Goal: Transaction & Acquisition: Purchase product/service

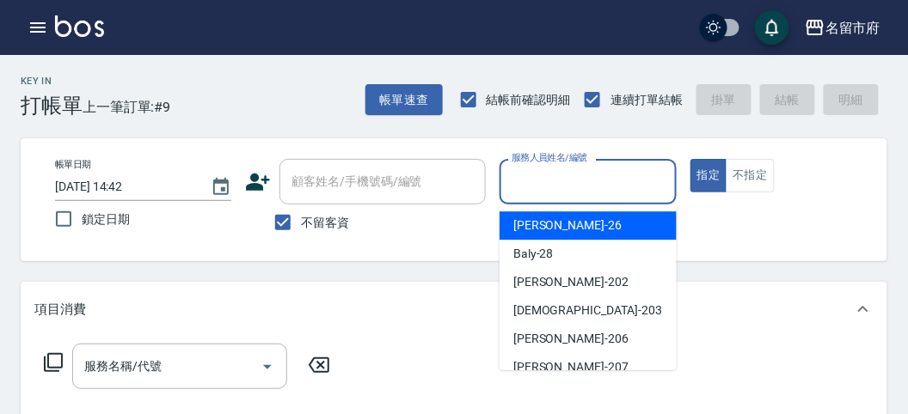
drag, startPoint x: 556, startPoint y: 188, endPoint x: 547, endPoint y: 297, distance: 108.7
click at [554, 190] on input "服務人員姓名/編號" at bounding box center [587, 182] width 161 height 30
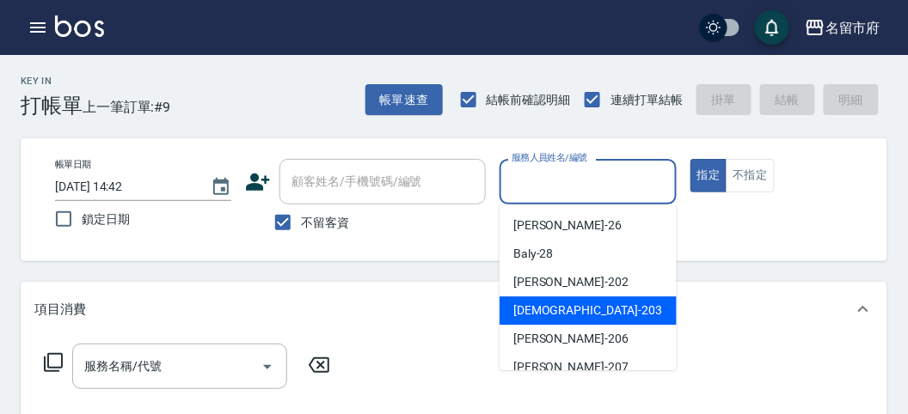
click at [544, 302] on span "聖德 -203" at bounding box center [587, 311] width 149 height 18
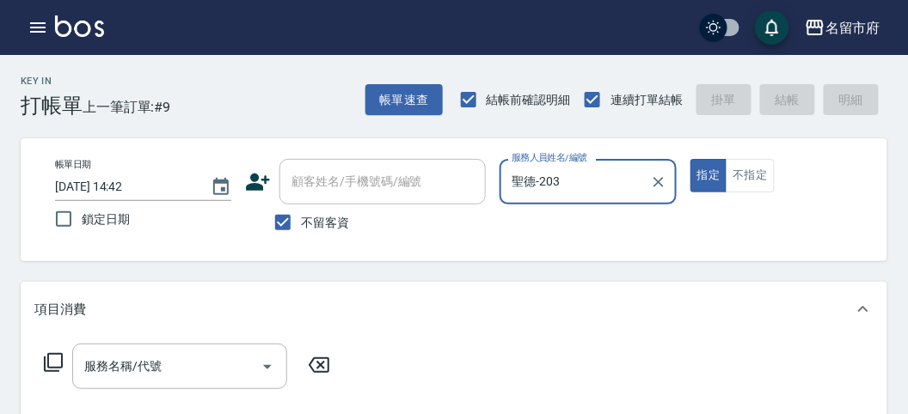
type input "聖德-203"
click at [53, 358] on icon at bounding box center [53, 362] width 21 height 21
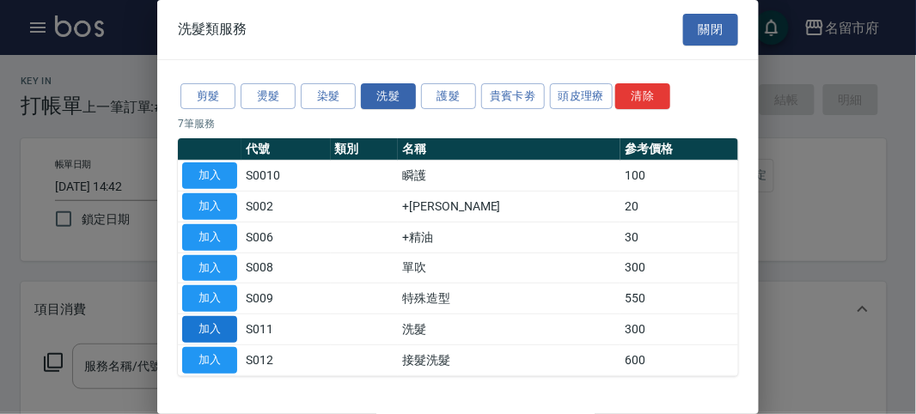
click at [211, 331] on button "加入" at bounding box center [209, 329] width 55 height 27
type input "洗髮(S011)"
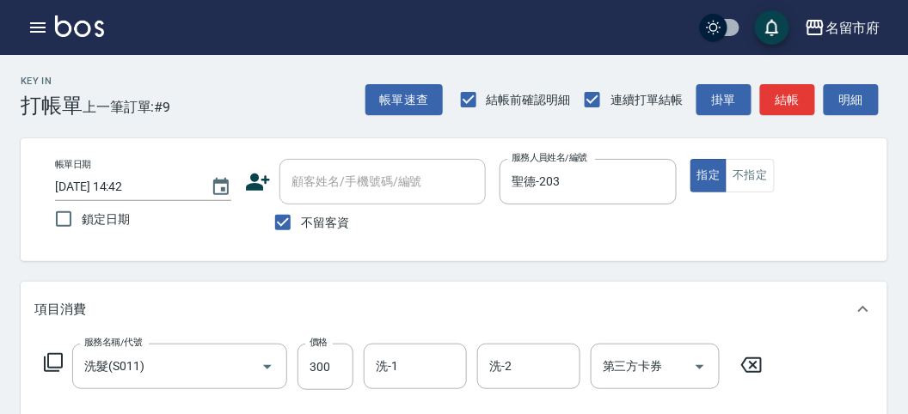
click at [44, 361] on icon at bounding box center [53, 362] width 19 height 19
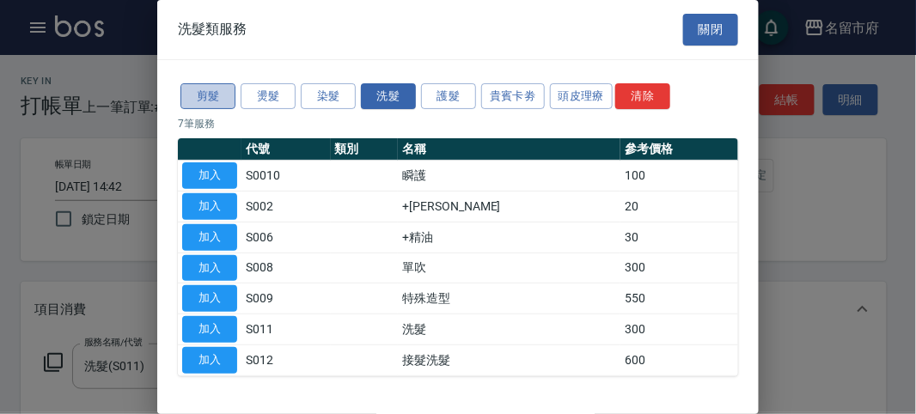
click at [205, 91] on button "剪髮" at bounding box center [208, 96] width 55 height 27
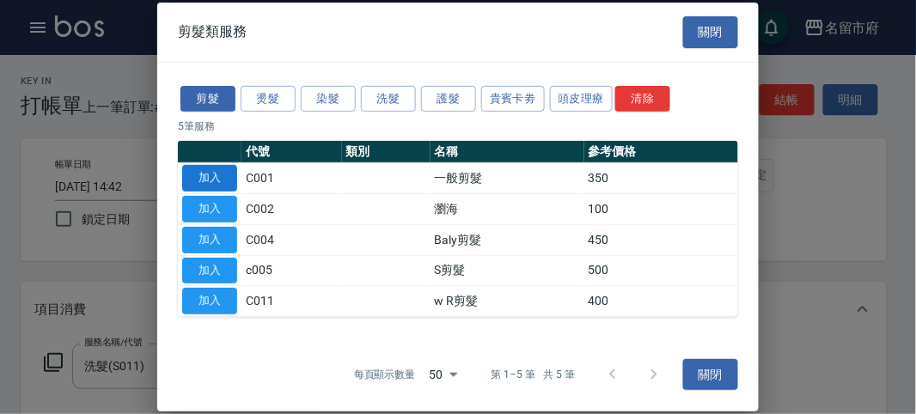
click at [202, 176] on button "加入" at bounding box center [209, 178] width 55 height 27
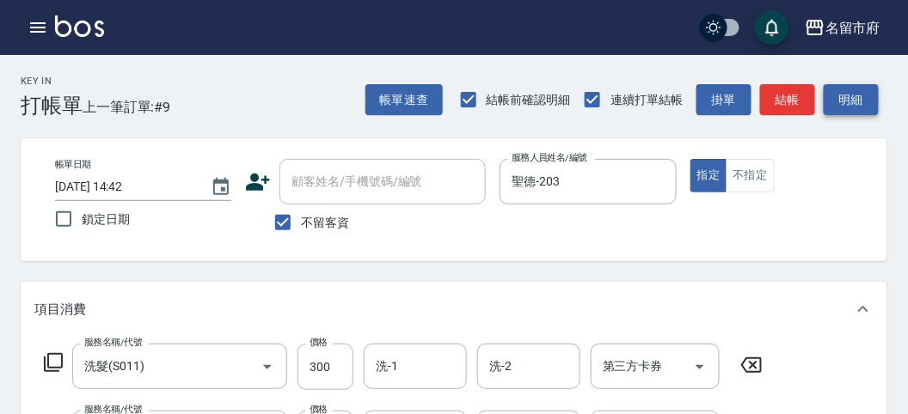
click at [865, 107] on button "明細" at bounding box center [851, 100] width 55 height 32
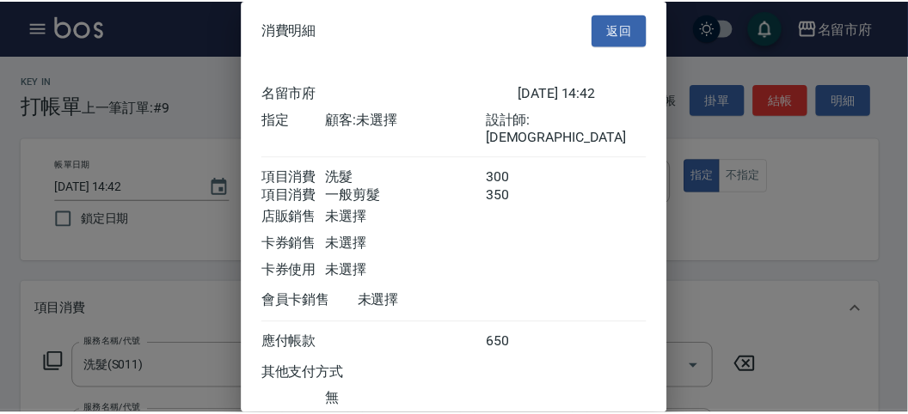
scroll to position [114, 0]
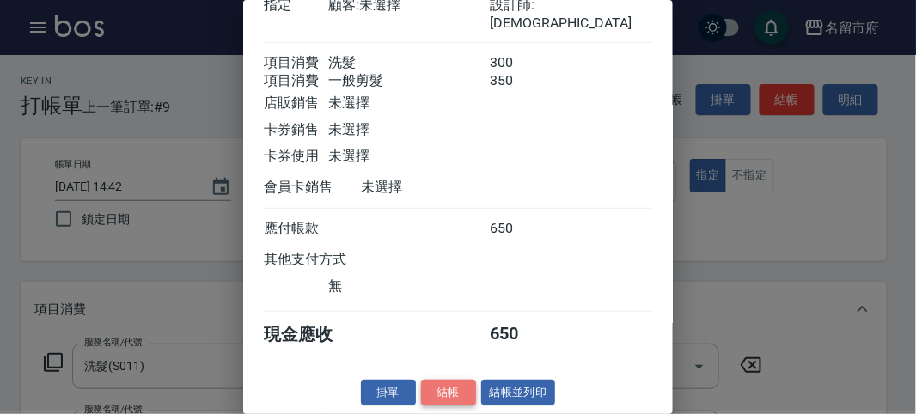
click at [451, 385] on button "結帳" at bounding box center [448, 393] width 55 height 27
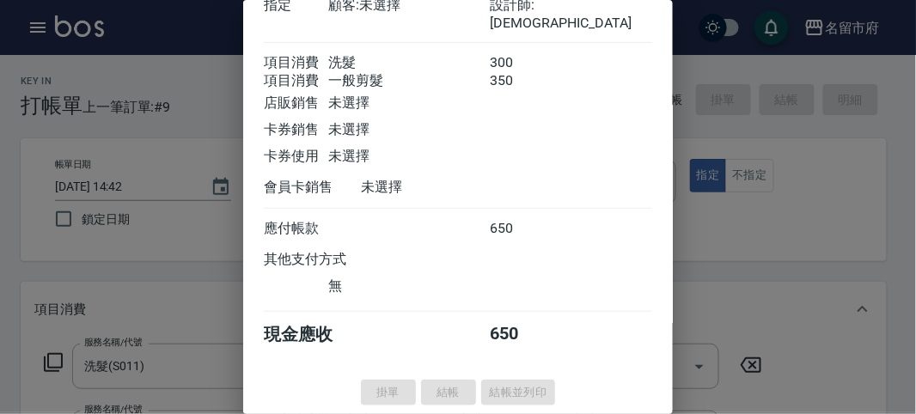
click at [31, 34] on div at bounding box center [458, 207] width 916 height 414
type input "[DATE] 15:58"
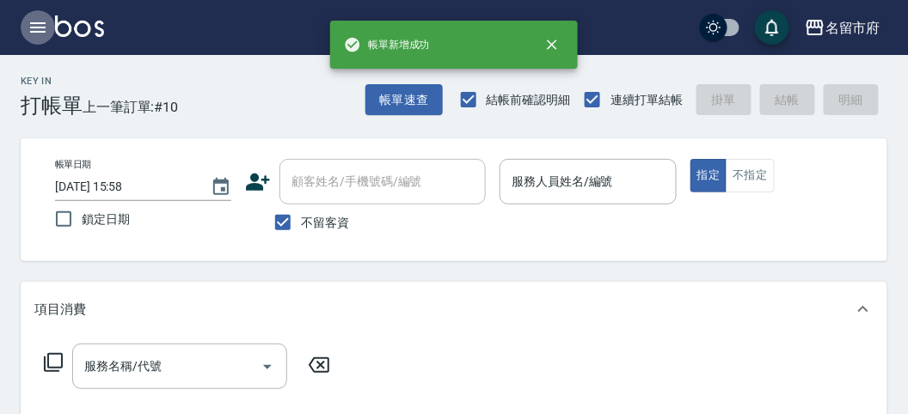
click at [32, 30] on icon "button" at bounding box center [38, 27] width 21 height 21
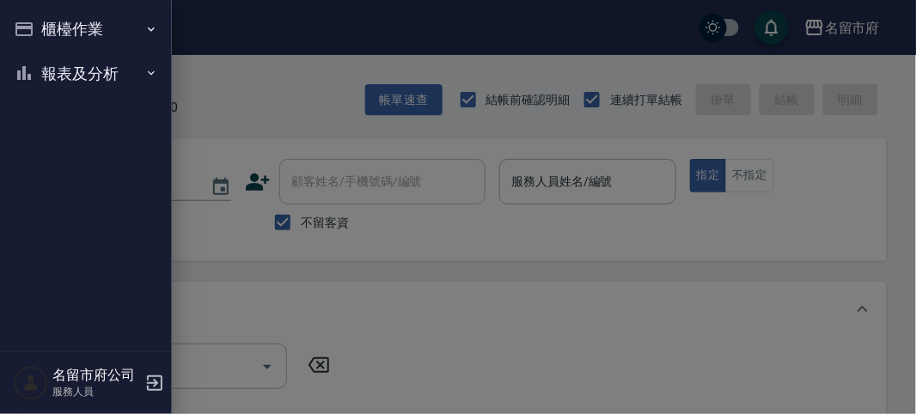
click at [40, 71] on button "報表及分析" at bounding box center [86, 74] width 158 height 45
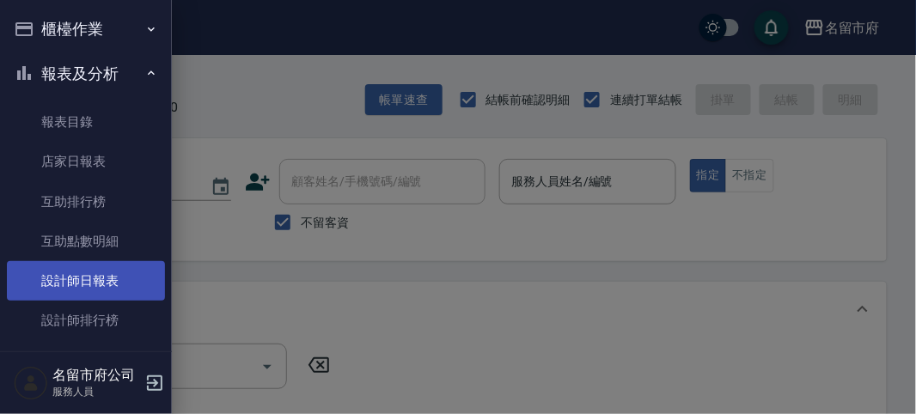
click at [77, 294] on link "設計師日報表" at bounding box center [86, 281] width 158 height 40
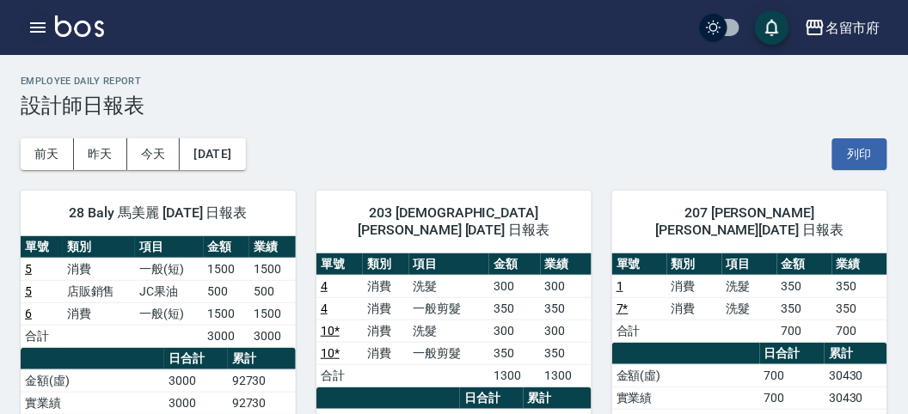
click at [39, 24] on icon "button" at bounding box center [38, 27] width 21 height 21
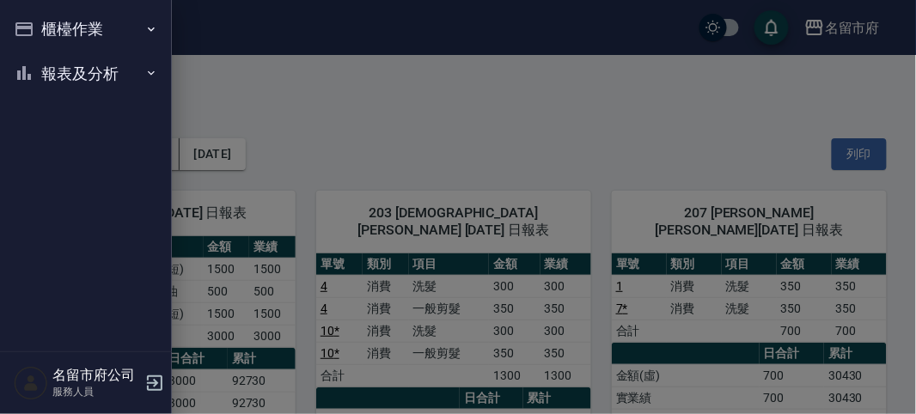
click at [39, 24] on button "櫃檯作業" at bounding box center [86, 29] width 158 height 45
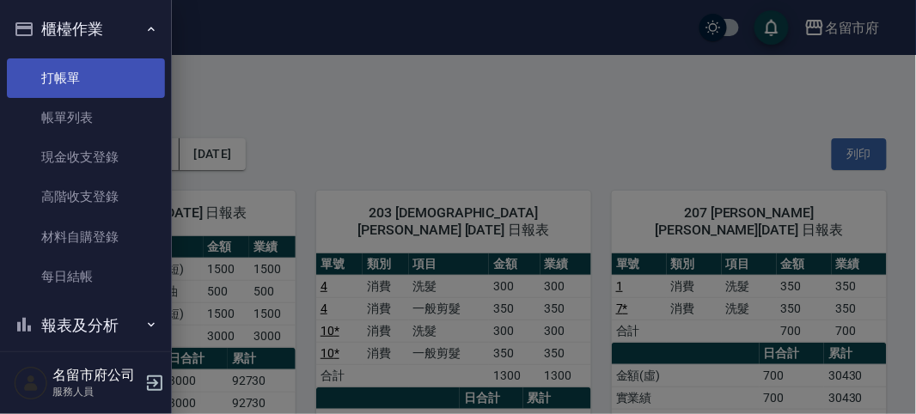
click at [58, 91] on link "打帳單" at bounding box center [86, 78] width 158 height 40
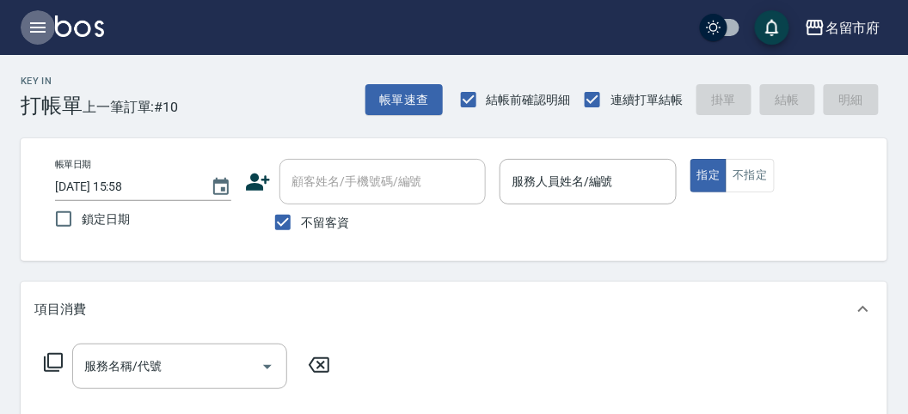
click at [36, 28] on icon "button" at bounding box center [37, 27] width 15 height 10
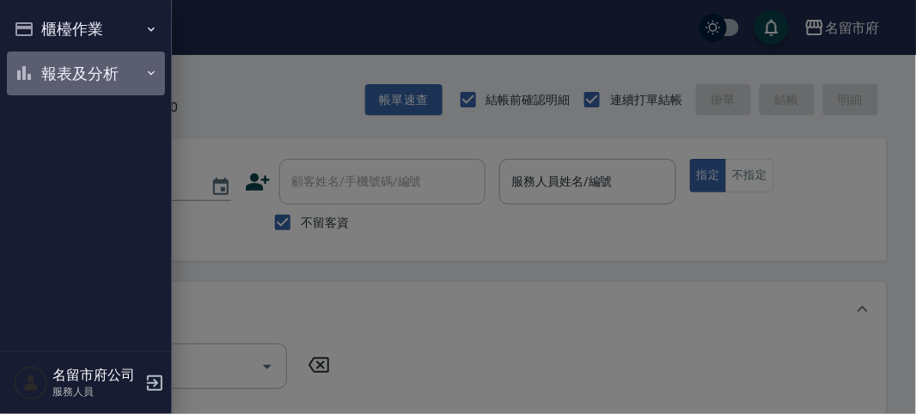
click at [100, 66] on button "報表及分析" at bounding box center [86, 74] width 158 height 45
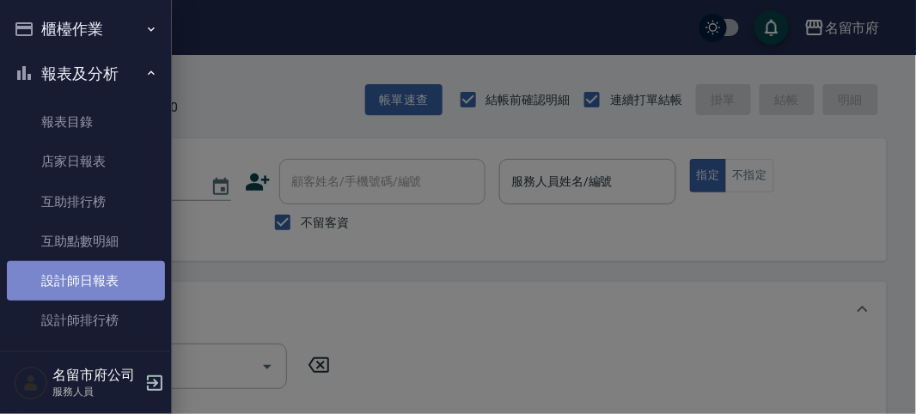
click at [132, 274] on link "設計師日報表" at bounding box center [86, 281] width 158 height 40
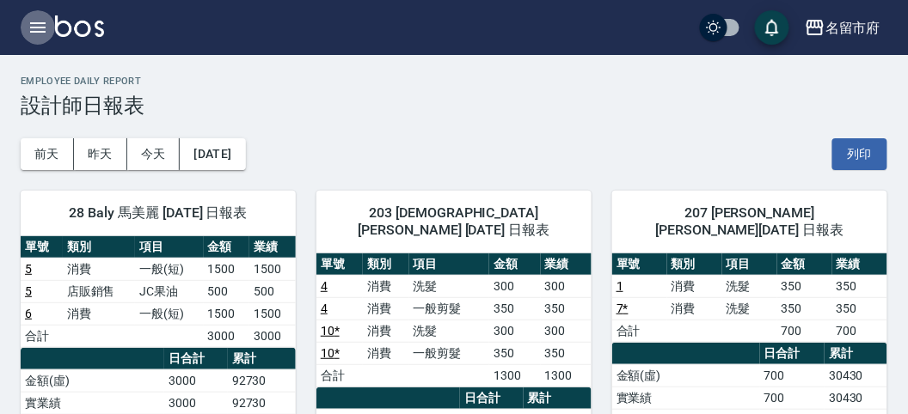
click at [45, 23] on icon "button" at bounding box center [37, 27] width 15 height 10
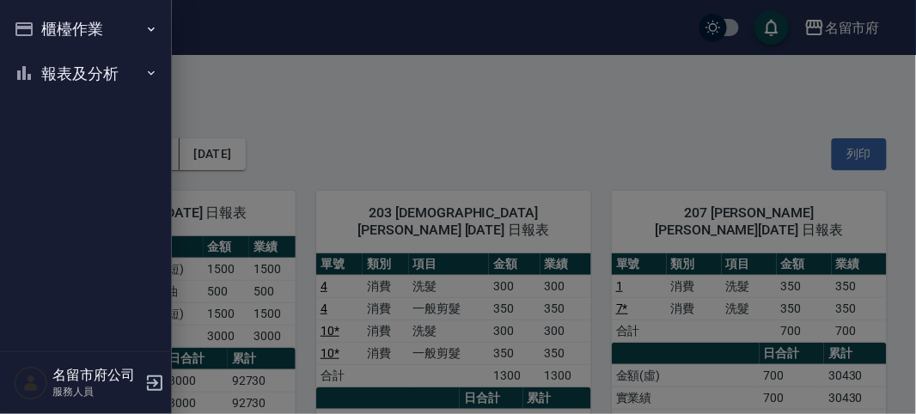
click at [71, 34] on button "櫃檯作業" at bounding box center [86, 29] width 158 height 45
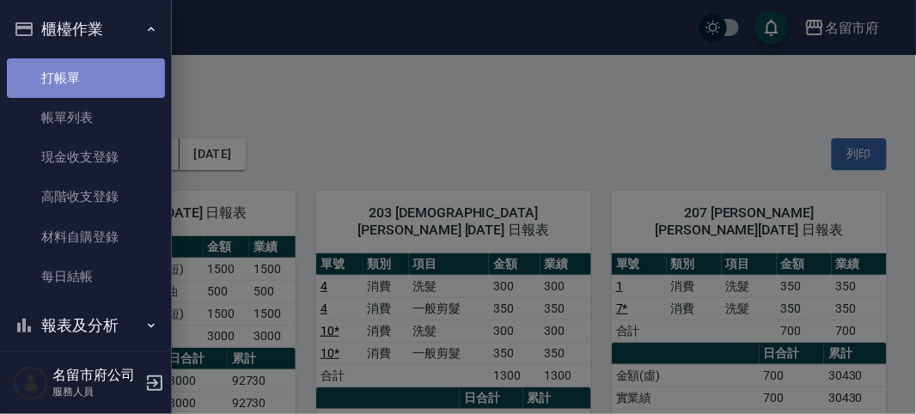
click at [89, 80] on link "打帳單" at bounding box center [86, 78] width 158 height 40
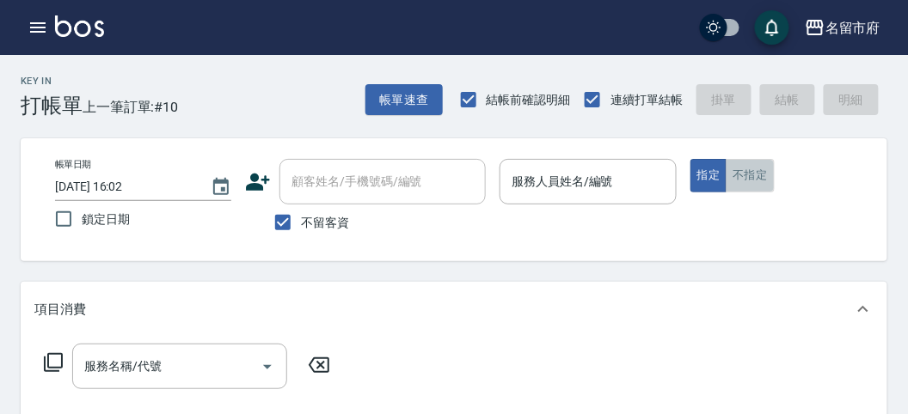
click at [747, 173] on button "不指定" at bounding box center [750, 176] width 48 height 34
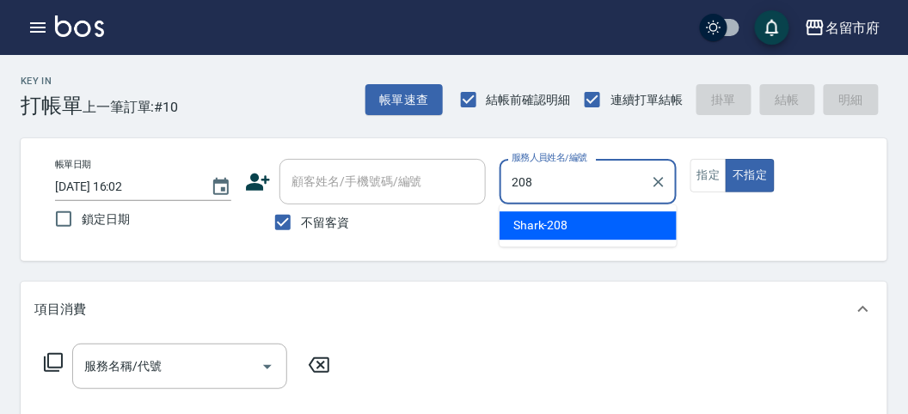
click at [591, 235] on div "Shark -208" at bounding box center [588, 225] width 177 height 28
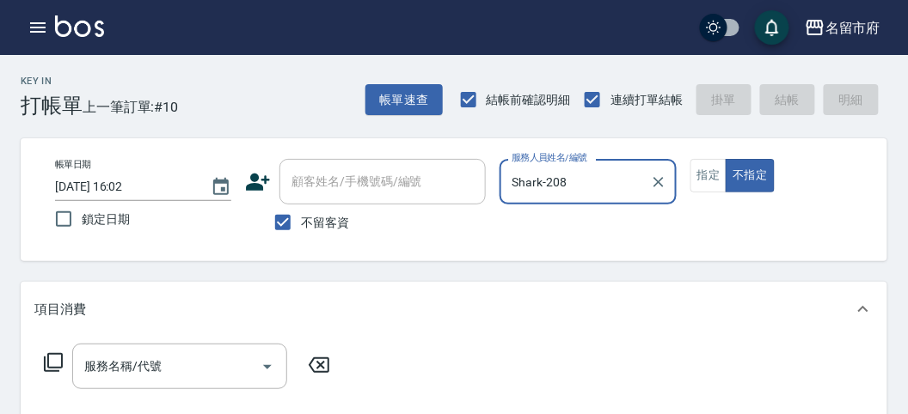
type input "Shark-208"
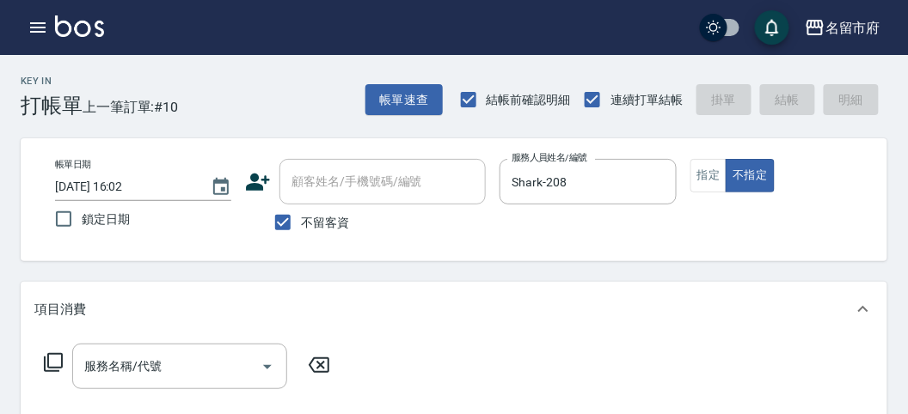
click at [55, 358] on icon at bounding box center [53, 362] width 21 height 21
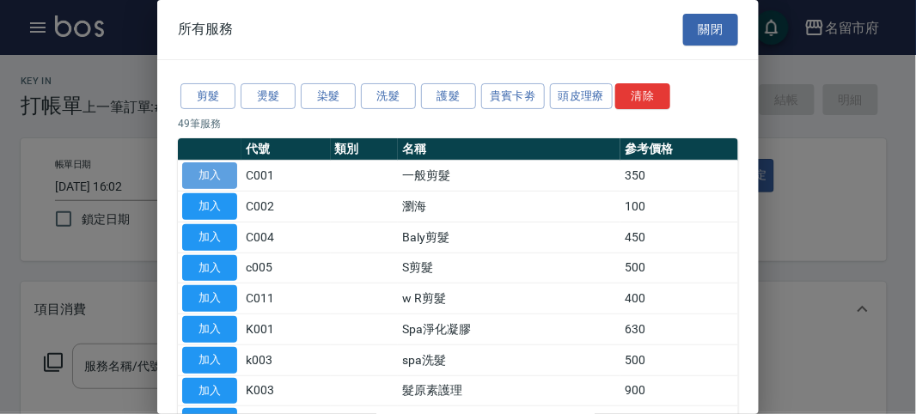
click at [216, 170] on button "加入" at bounding box center [209, 175] width 55 height 27
type input "一般剪髮(C001)"
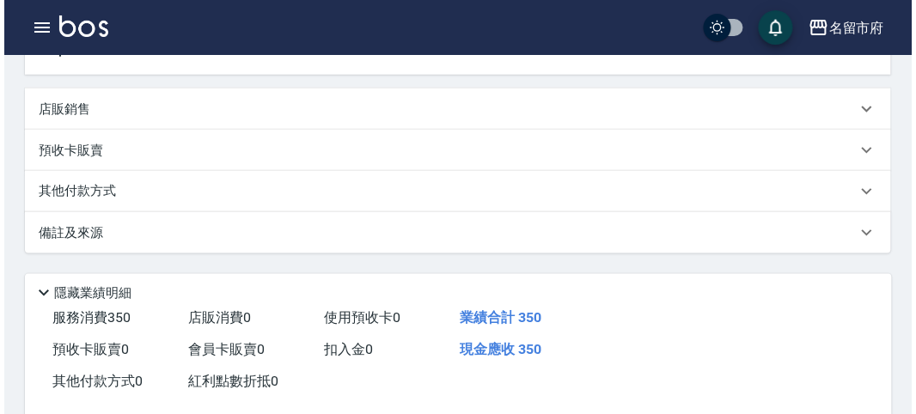
scroll to position [503, 0]
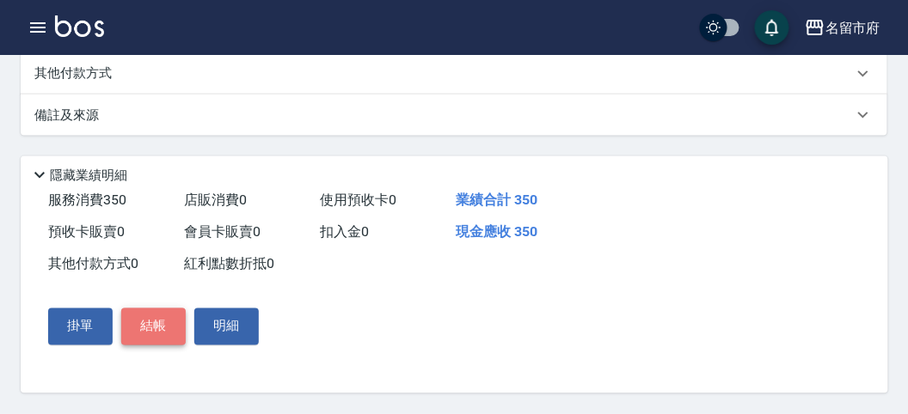
click at [152, 331] on button "結帳" at bounding box center [153, 327] width 64 height 36
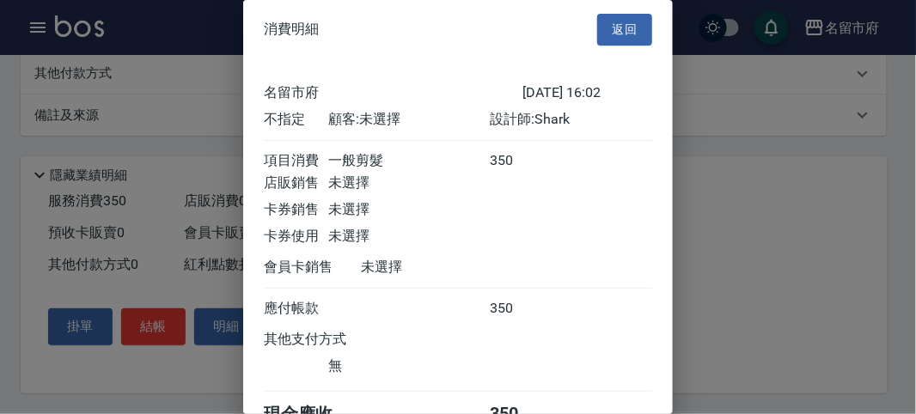
scroll to position [95, 0]
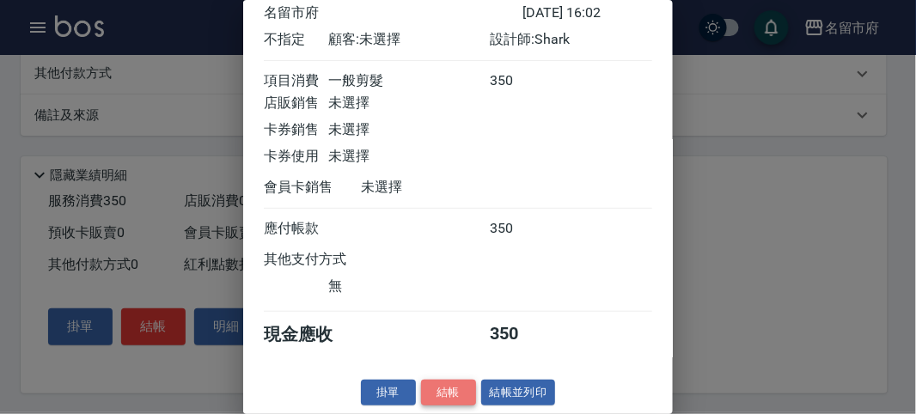
click at [428, 393] on button "結帳" at bounding box center [448, 393] width 55 height 27
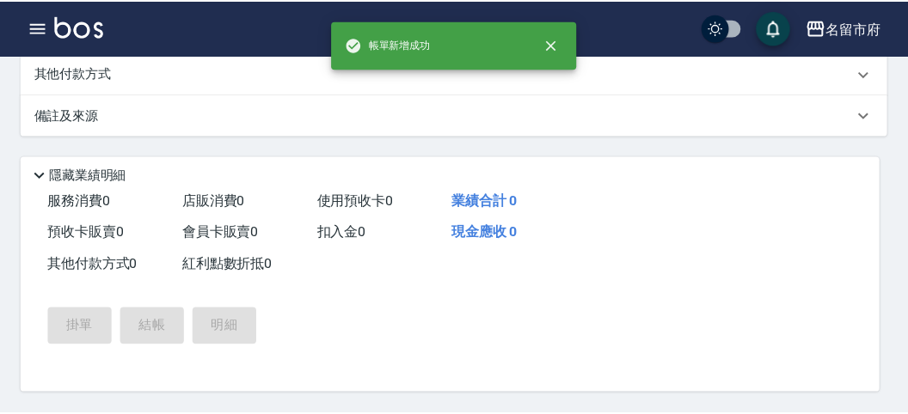
scroll to position [0, 0]
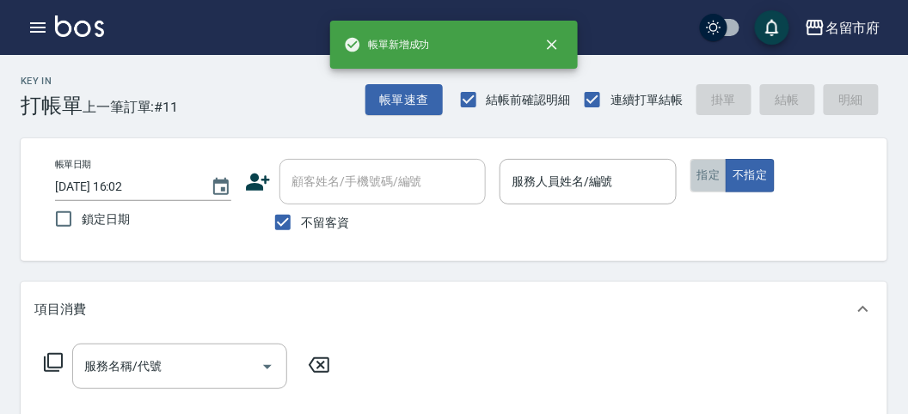
click at [704, 173] on button "指定" at bounding box center [708, 176] width 37 height 34
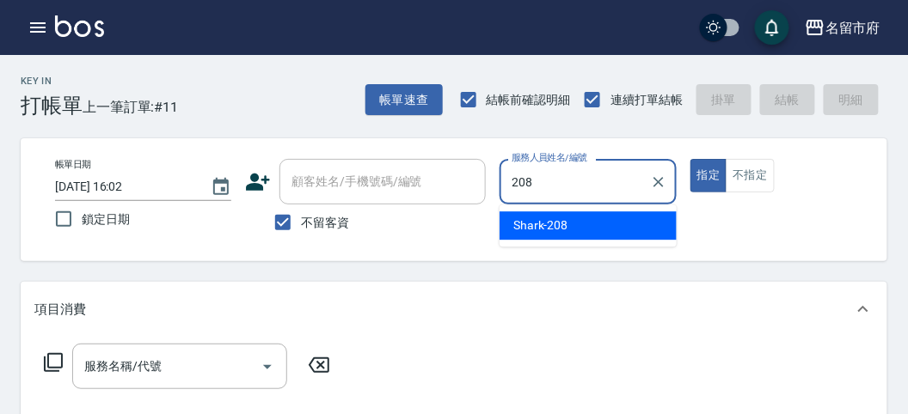
click at [589, 223] on div "Shark -208" at bounding box center [588, 225] width 177 height 28
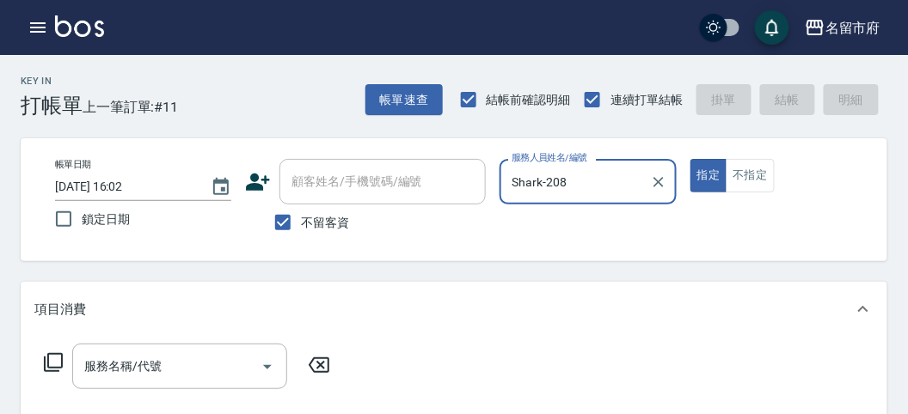
type input "Shark-208"
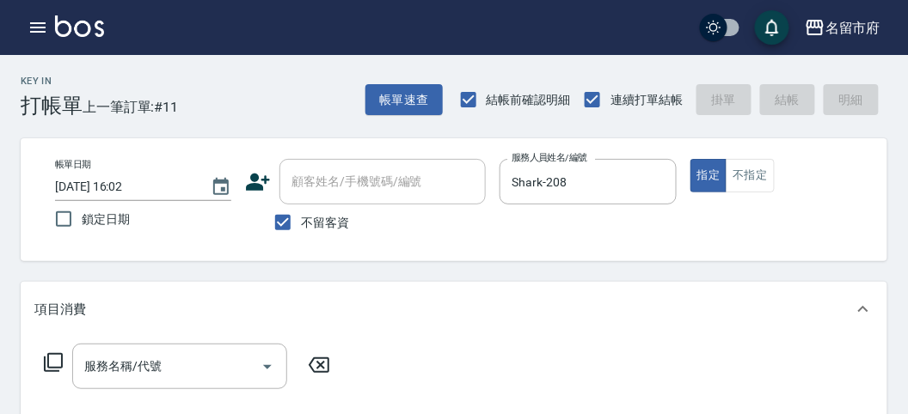
click at [53, 365] on icon at bounding box center [53, 362] width 21 height 21
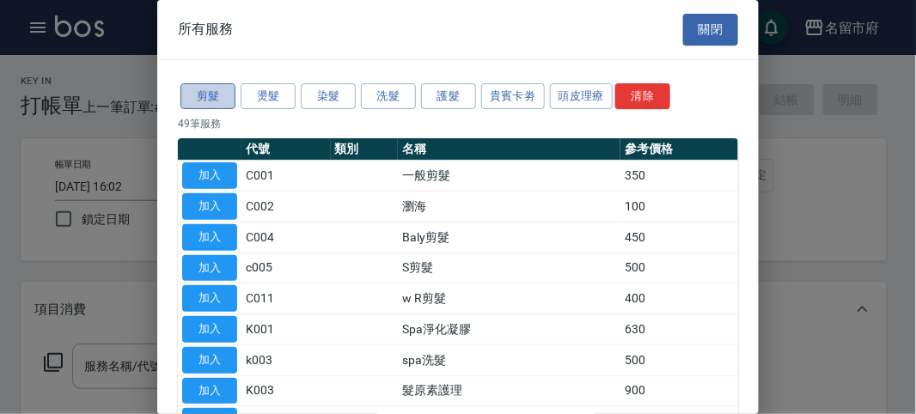
click at [209, 87] on button "剪髮" at bounding box center [208, 96] width 55 height 27
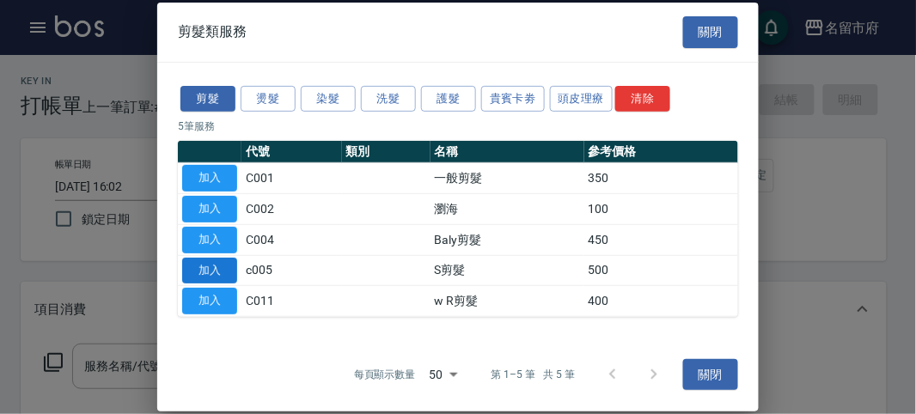
click at [224, 269] on button "加入" at bounding box center [209, 270] width 55 height 27
type input "S剪髮(c005)"
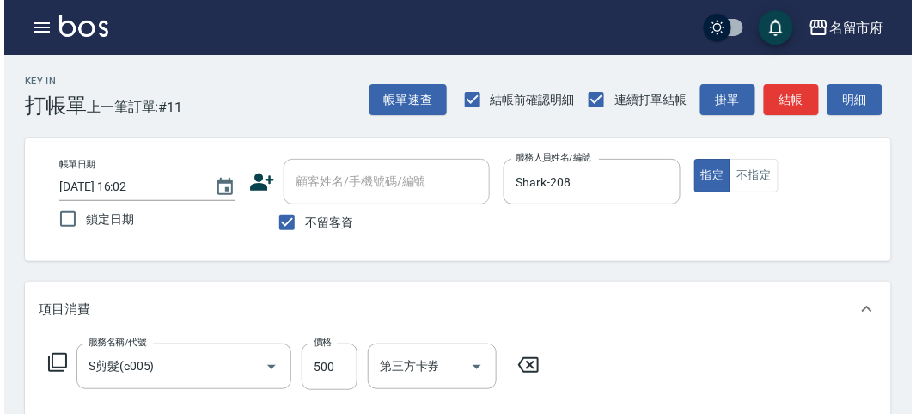
scroll to position [477, 0]
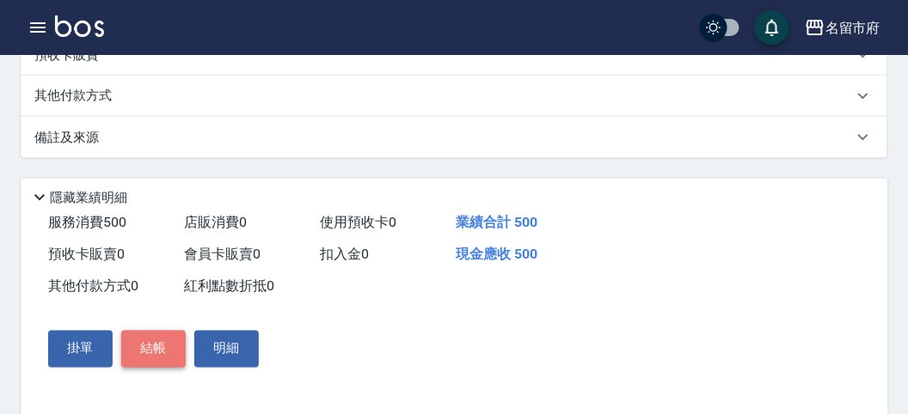
click at [142, 344] on button "結帳" at bounding box center [153, 349] width 64 height 36
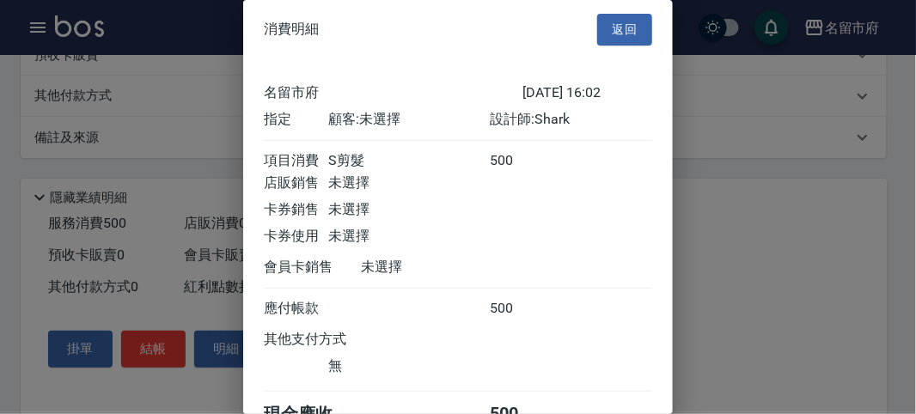
scroll to position [95, 0]
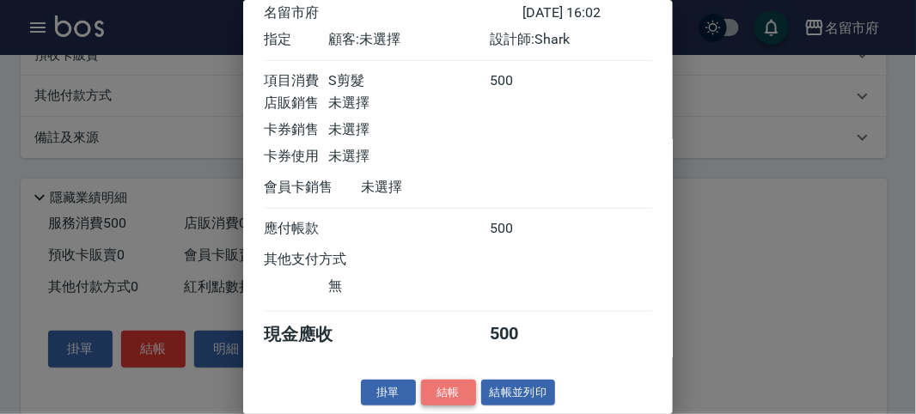
click at [435, 387] on button "結帳" at bounding box center [448, 393] width 55 height 27
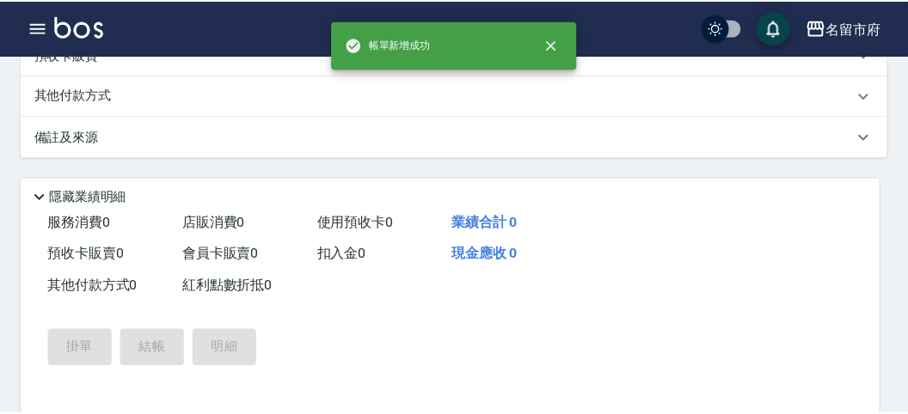
scroll to position [0, 0]
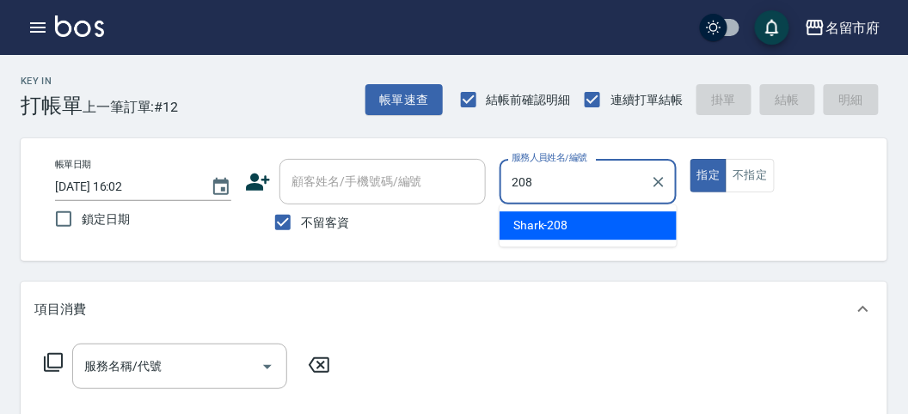
click at [579, 218] on div "Shark -208" at bounding box center [588, 225] width 177 height 28
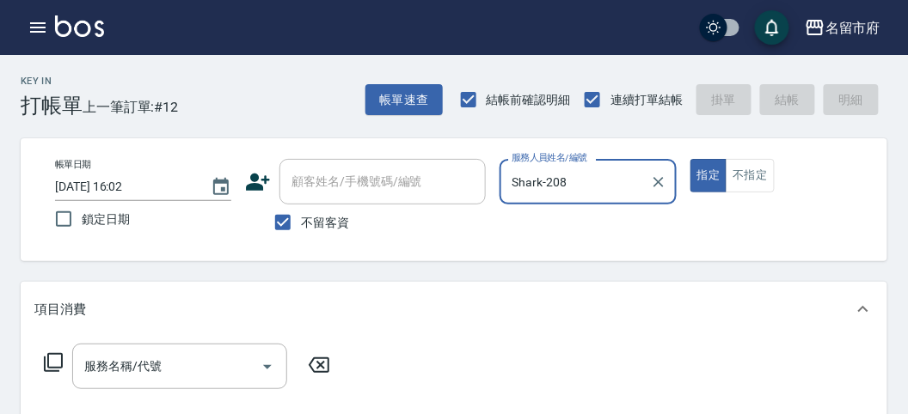
type input "Shark-208"
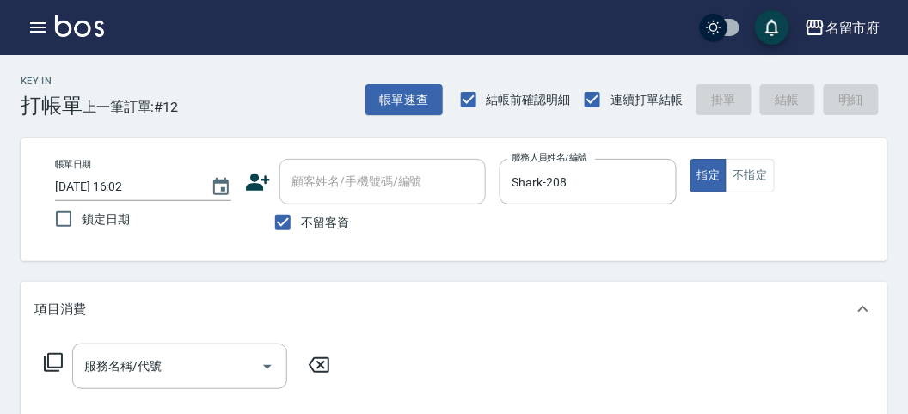
click at [51, 362] on icon at bounding box center [53, 362] width 21 height 21
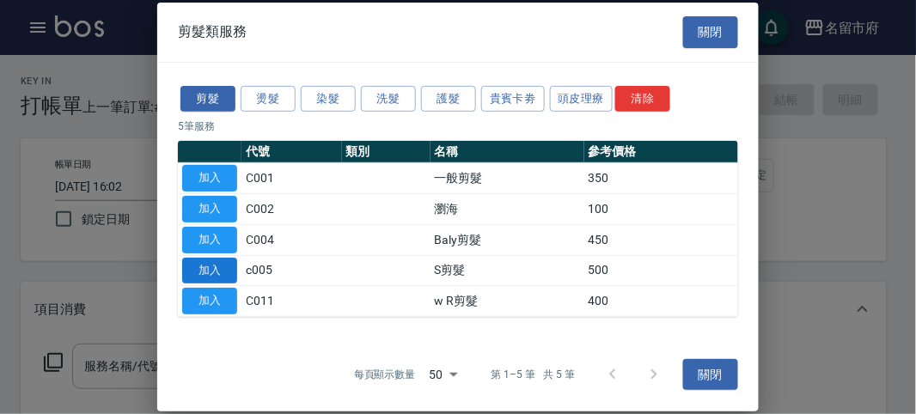
click at [209, 268] on button "加入" at bounding box center [209, 270] width 55 height 27
type input "S剪髮(c005)"
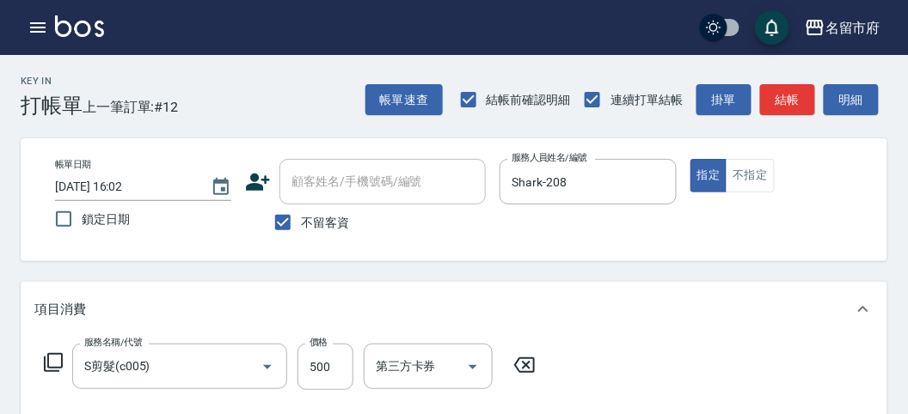
click at [62, 358] on icon at bounding box center [53, 362] width 19 height 19
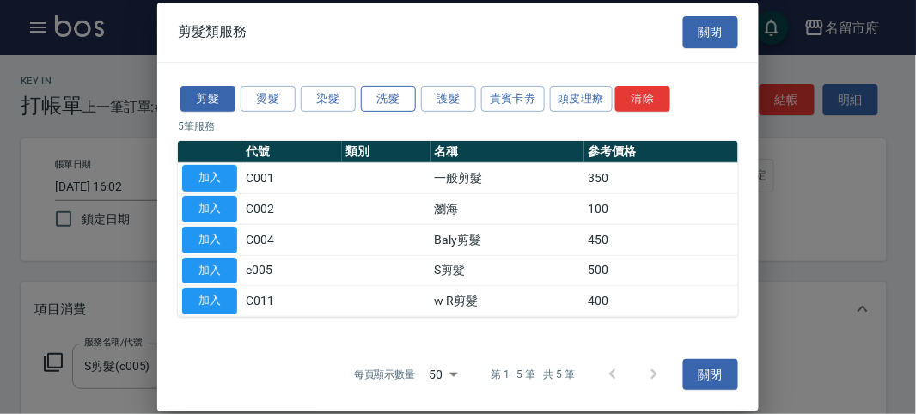
click at [390, 102] on button "洗髮" at bounding box center [388, 98] width 55 height 27
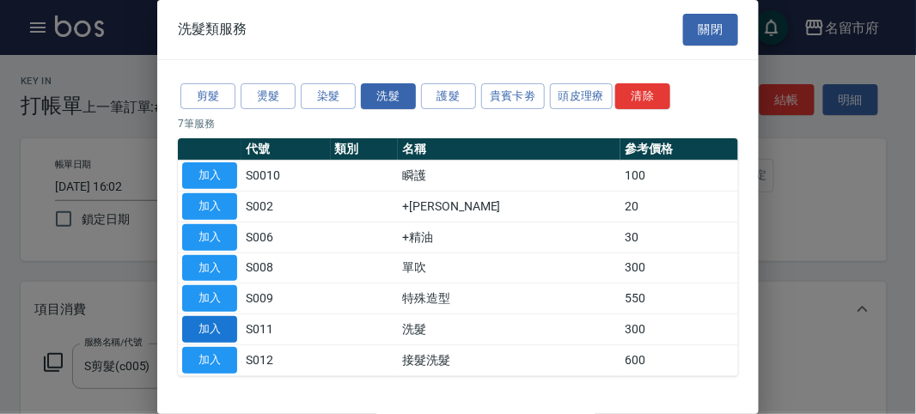
click at [211, 317] on button "加入" at bounding box center [209, 329] width 55 height 27
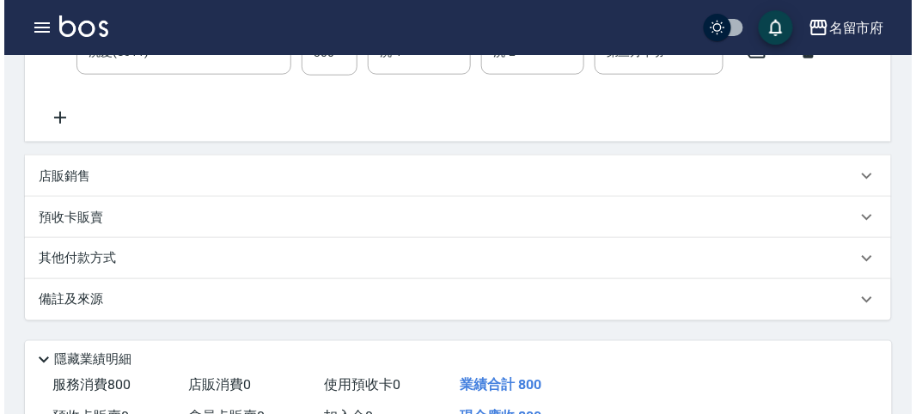
scroll to position [570, 0]
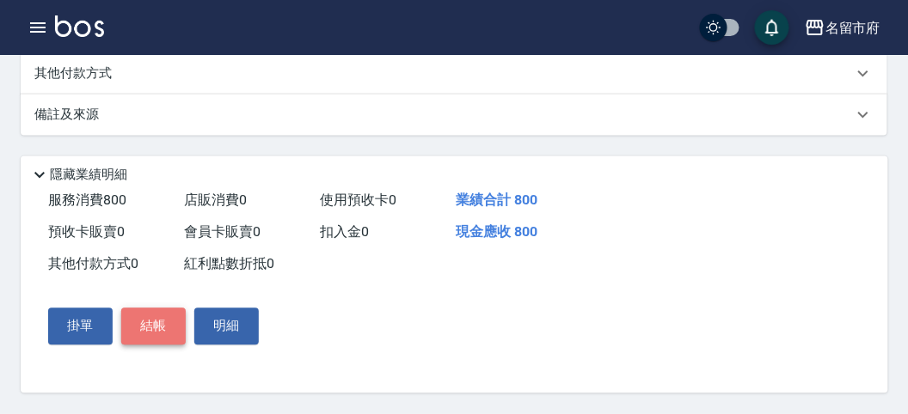
click at [149, 327] on button "結帳" at bounding box center [153, 327] width 64 height 36
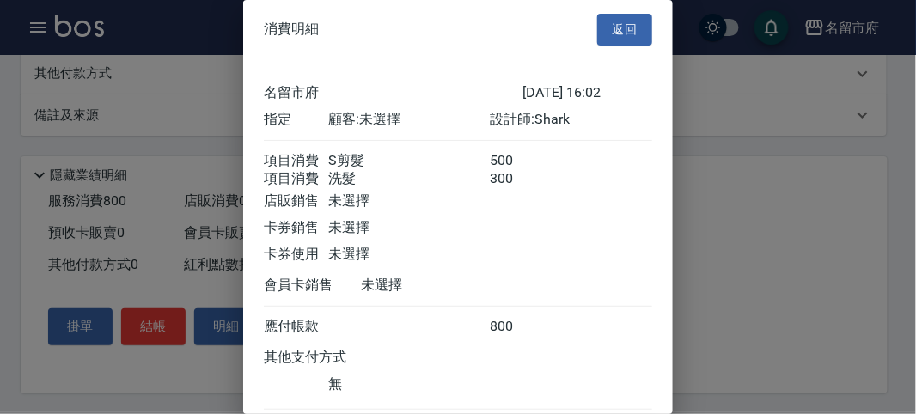
scroll to position [114, 0]
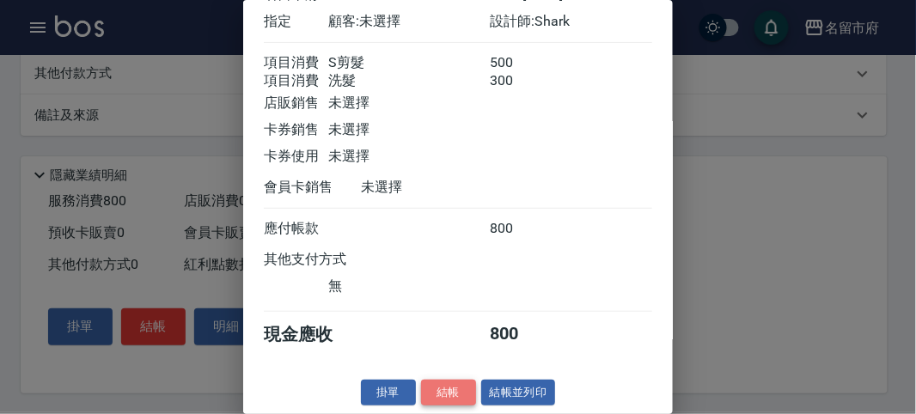
click at [439, 395] on button "結帳" at bounding box center [448, 393] width 55 height 27
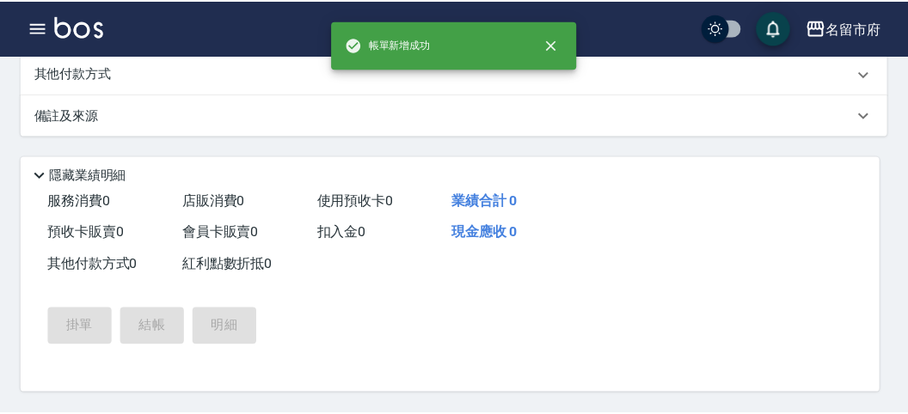
scroll to position [0, 0]
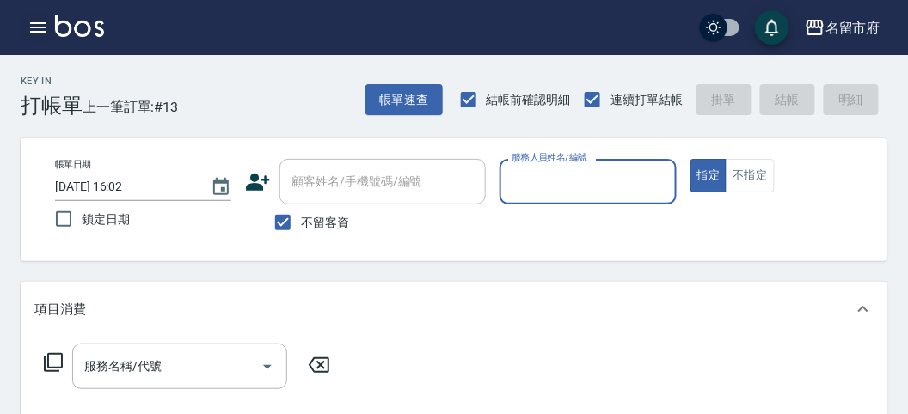
click at [41, 24] on icon "button" at bounding box center [38, 27] width 21 height 21
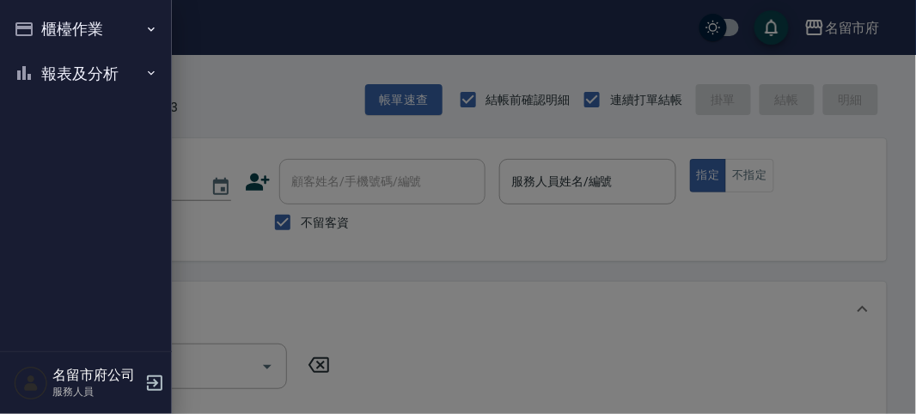
click at [76, 74] on button "報表及分析" at bounding box center [86, 74] width 158 height 45
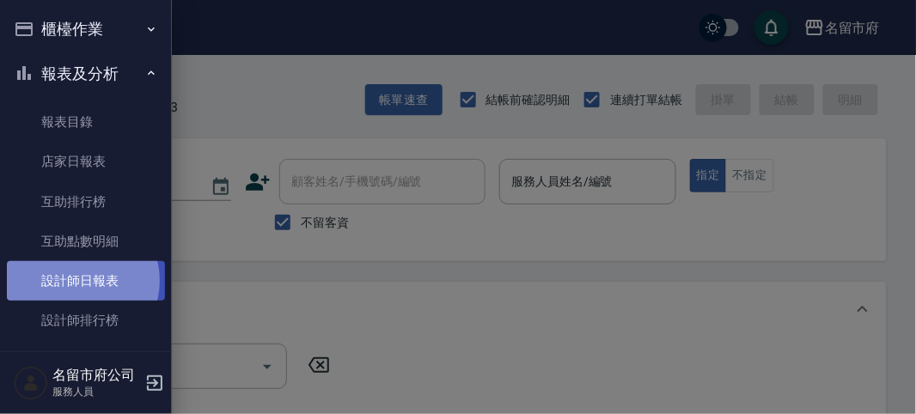
click at [77, 281] on link "設計師日報表" at bounding box center [86, 281] width 158 height 40
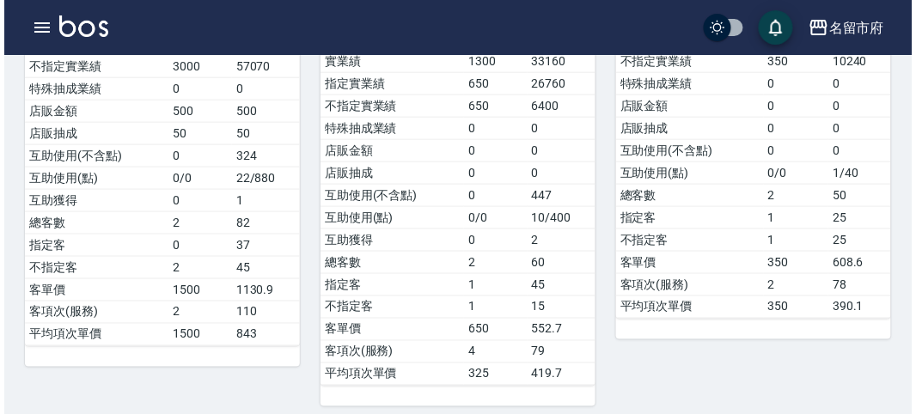
scroll to position [191, 0]
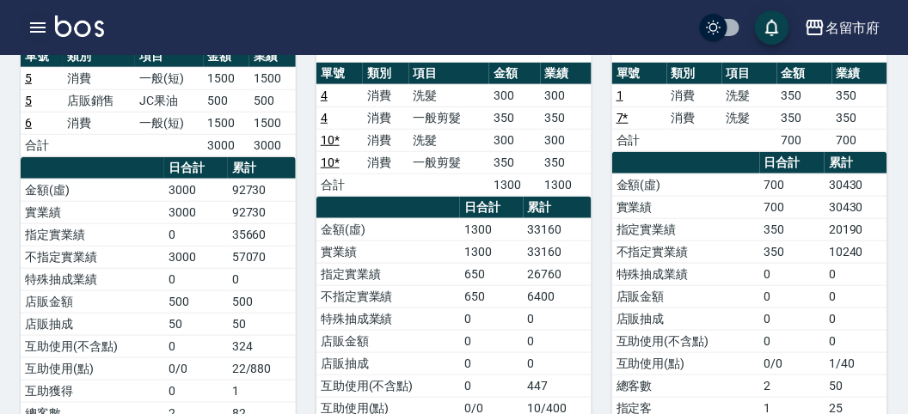
click at [45, 32] on icon "button" at bounding box center [37, 27] width 15 height 10
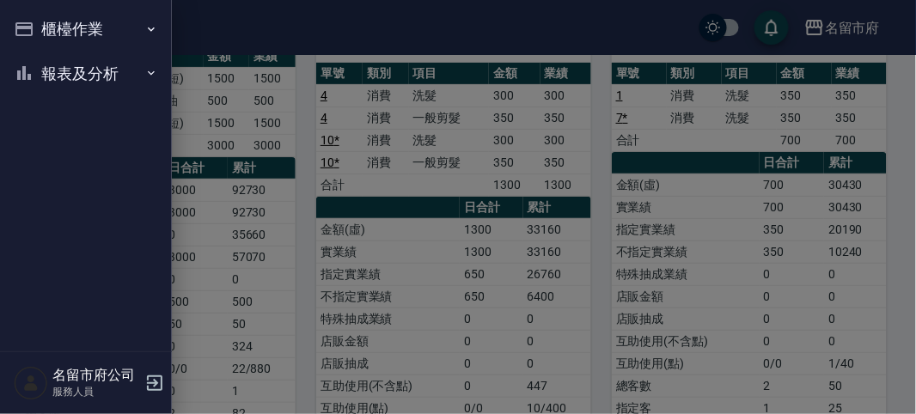
click at [56, 22] on button "櫃檯作業" at bounding box center [86, 29] width 158 height 45
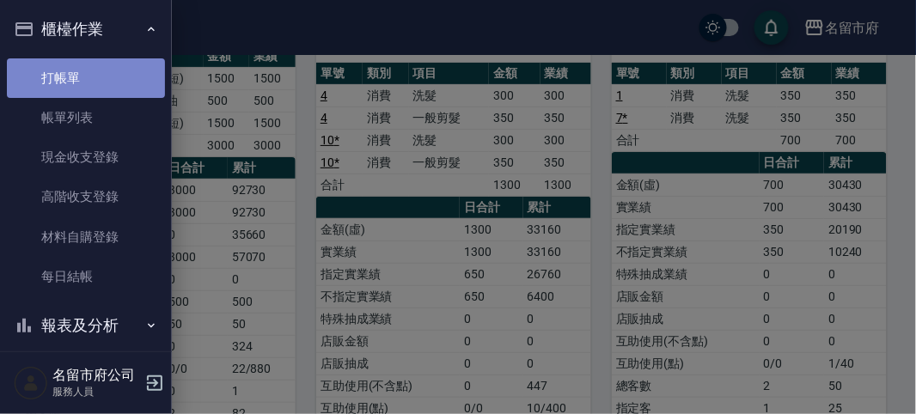
click at [86, 62] on link "打帳單" at bounding box center [86, 78] width 158 height 40
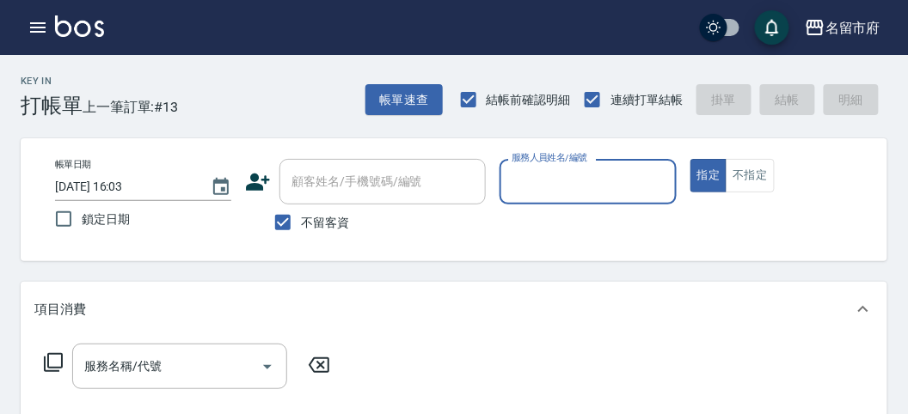
click at [536, 162] on label "服務人員姓名/編號" at bounding box center [550, 157] width 76 height 13
click at [536, 167] on input "服務人員姓名/編號" at bounding box center [587, 182] width 161 height 30
click at [536, 172] on input "服務人員姓名/編號" at bounding box center [587, 182] width 161 height 30
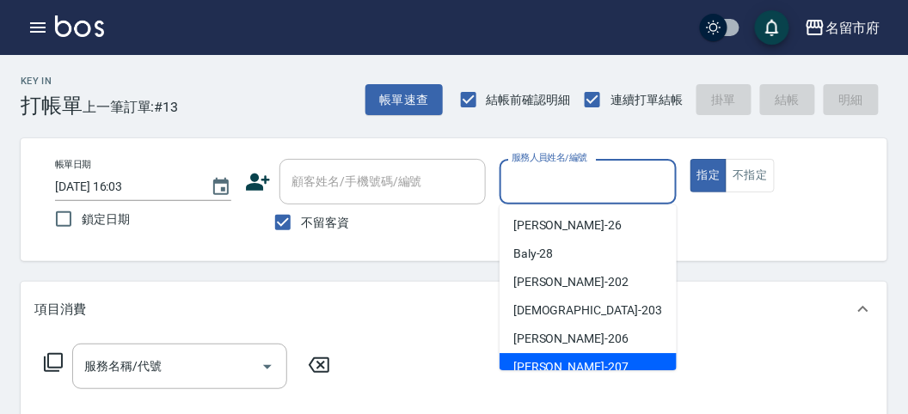
click at [546, 359] on span "[PERSON_NAME] -207" at bounding box center [570, 368] width 115 height 18
type input "[PERSON_NAME]-207"
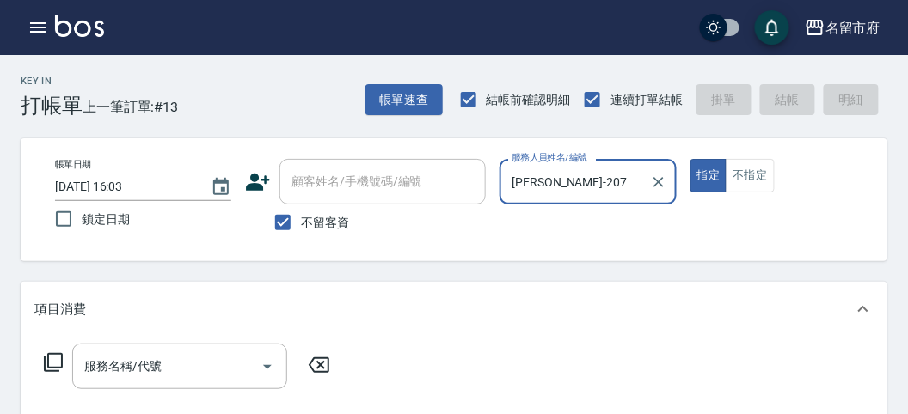
click at [55, 365] on icon at bounding box center [53, 362] width 21 height 21
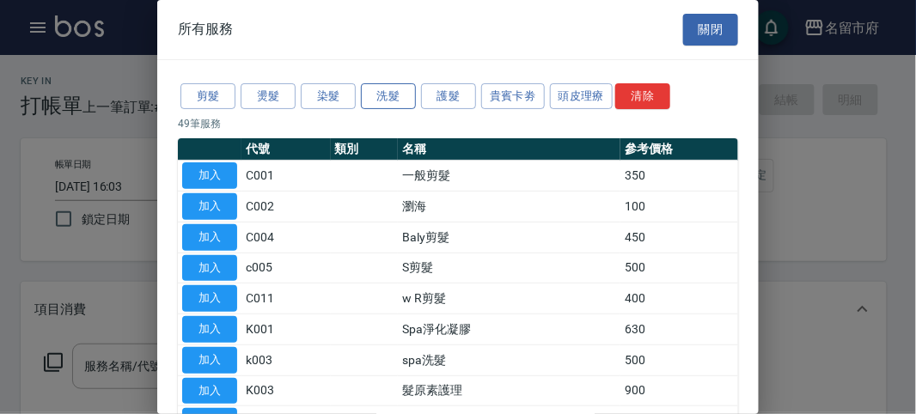
click at [399, 101] on button "洗髮" at bounding box center [388, 96] width 55 height 27
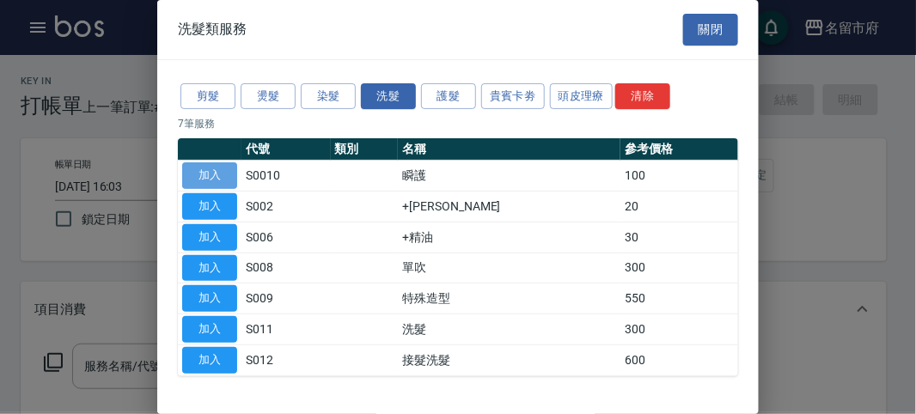
click at [216, 176] on button "加入" at bounding box center [209, 175] width 55 height 27
type input "瞬護(S0010)"
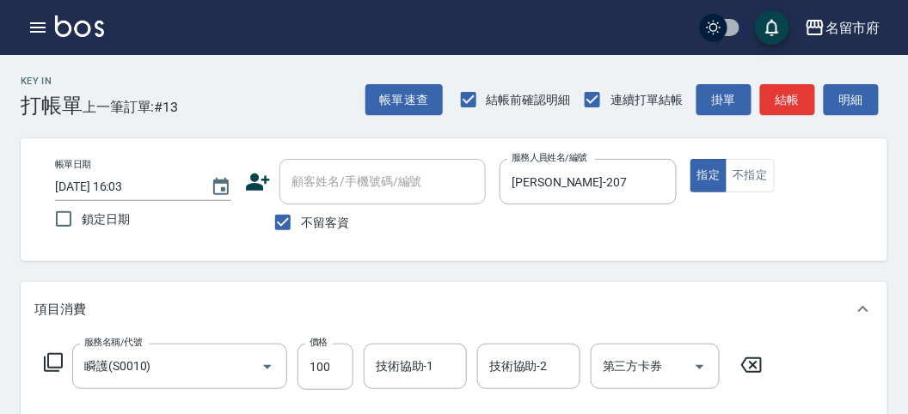
click at [57, 360] on icon at bounding box center [53, 362] width 21 height 21
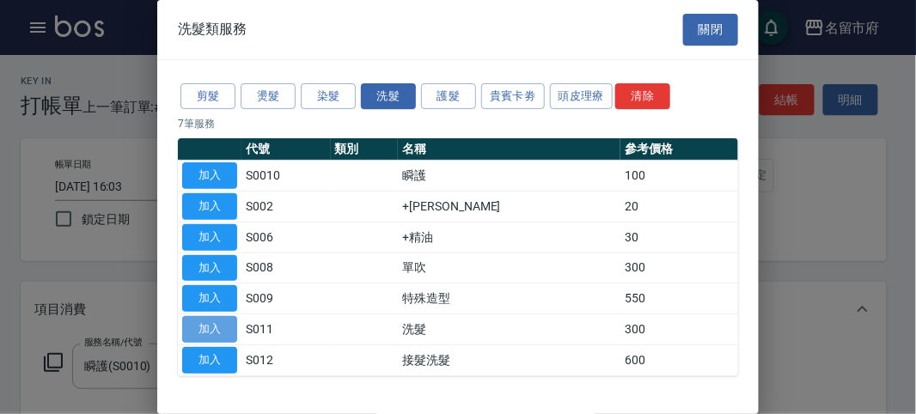
click at [206, 323] on button "加入" at bounding box center [209, 329] width 55 height 27
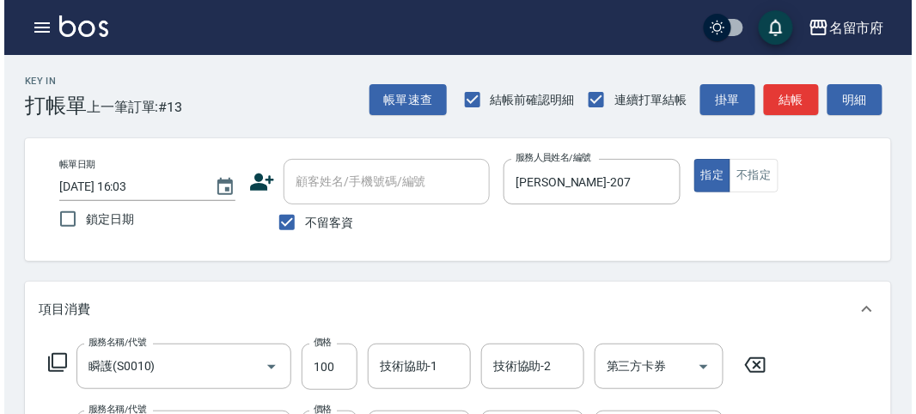
scroll to position [570, 0]
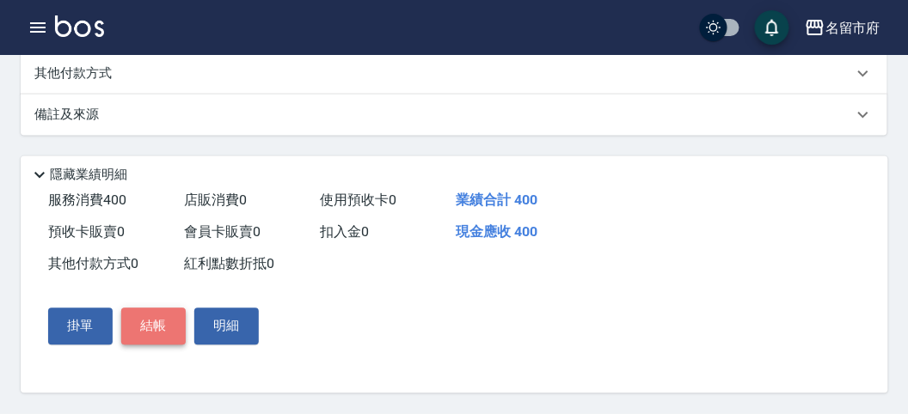
click at [154, 327] on button "結帳" at bounding box center [153, 327] width 64 height 36
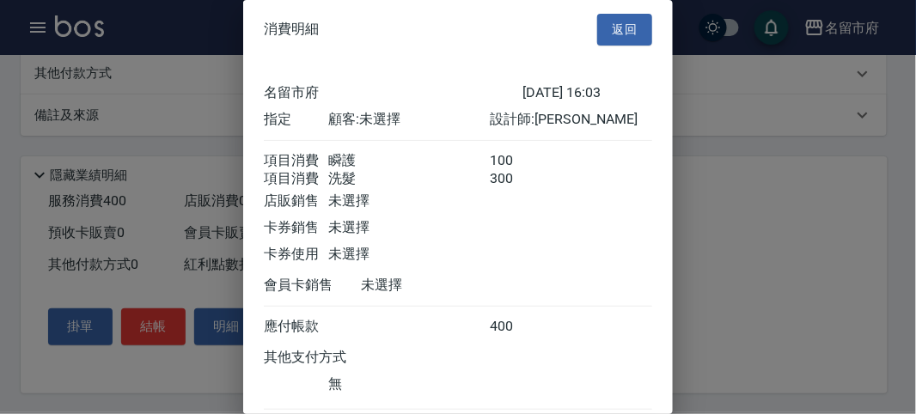
scroll to position [114, 0]
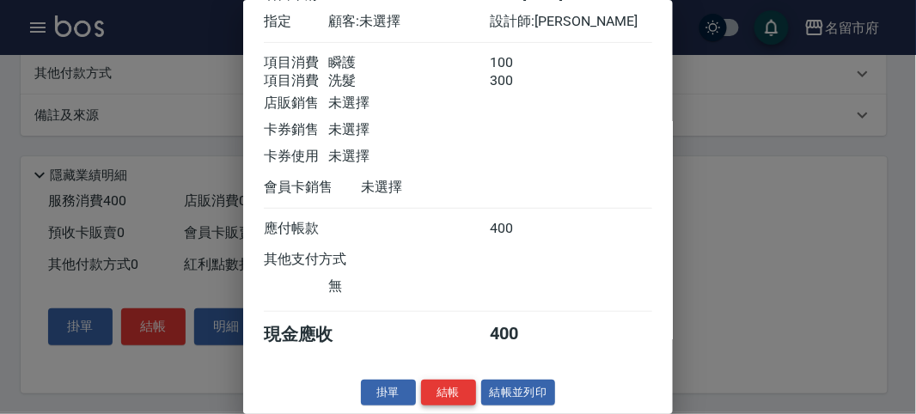
click at [449, 400] on button "結帳" at bounding box center [448, 393] width 55 height 27
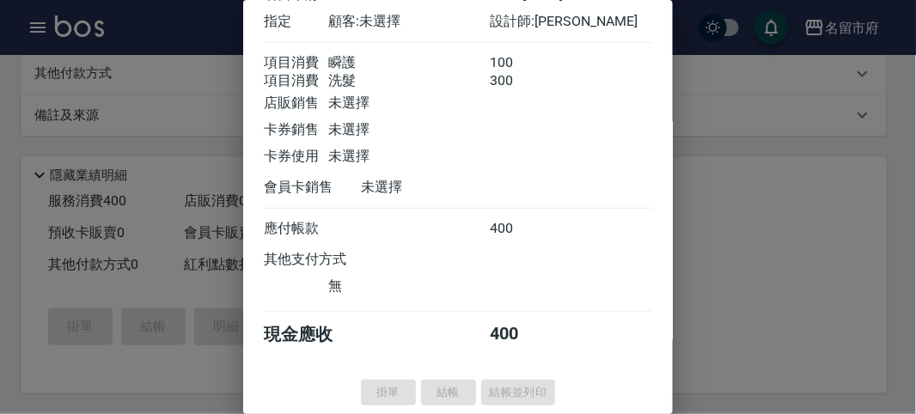
type input "[DATE] 16:20"
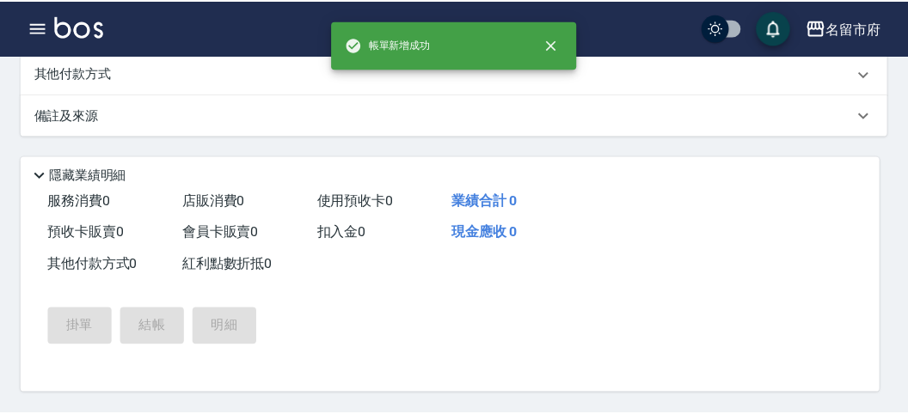
scroll to position [0, 0]
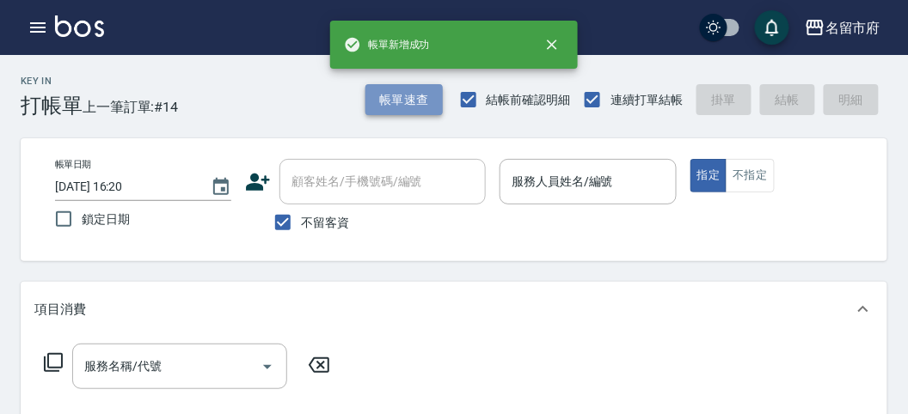
click at [402, 104] on button "帳單速查" at bounding box center [403, 100] width 77 height 32
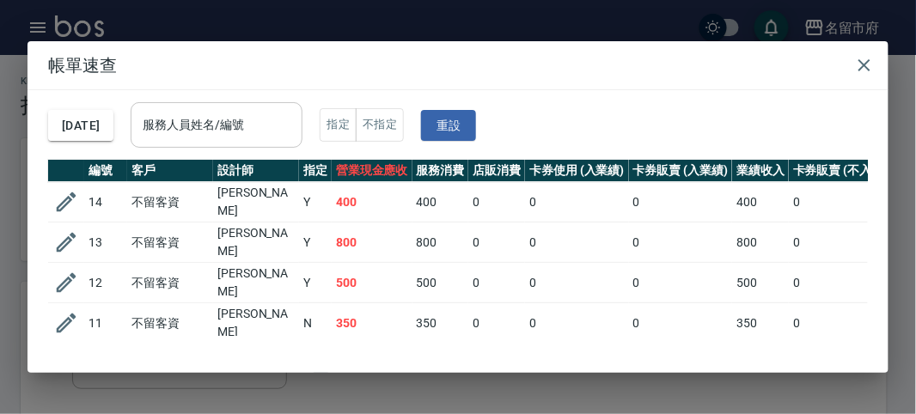
click at [255, 129] on input "服務人員姓名/編號" at bounding box center [216, 125] width 156 height 30
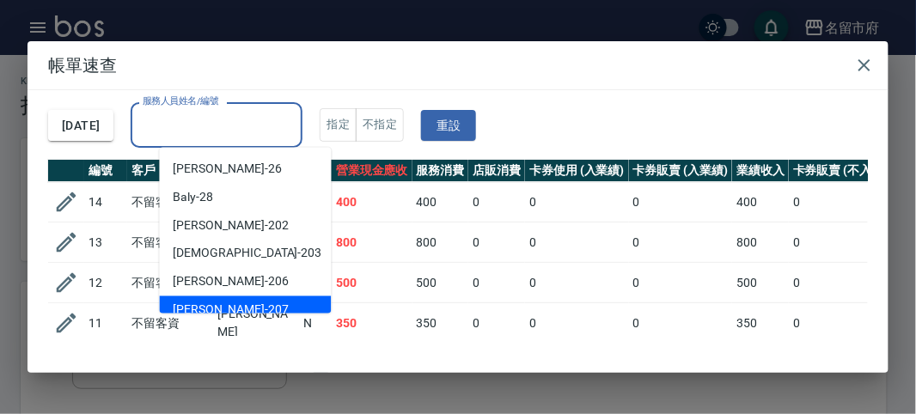
click at [243, 303] on div "[PERSON_NAME] -207" at bounding box center [246, 311] width 172 height 28
type input "[PERSON_NAME]-207"
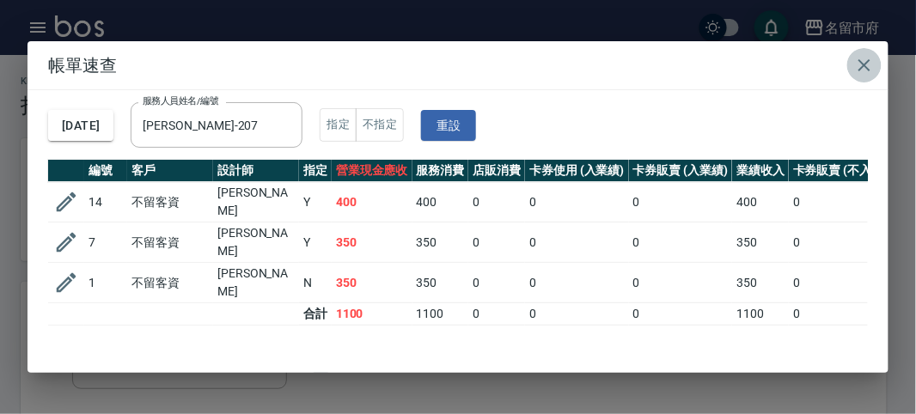
click at [864, 71] on icon "button" at bounding box center [865, 65] width 21 height 21
